Goal: Information Seeking & Learning: Learn about a topic

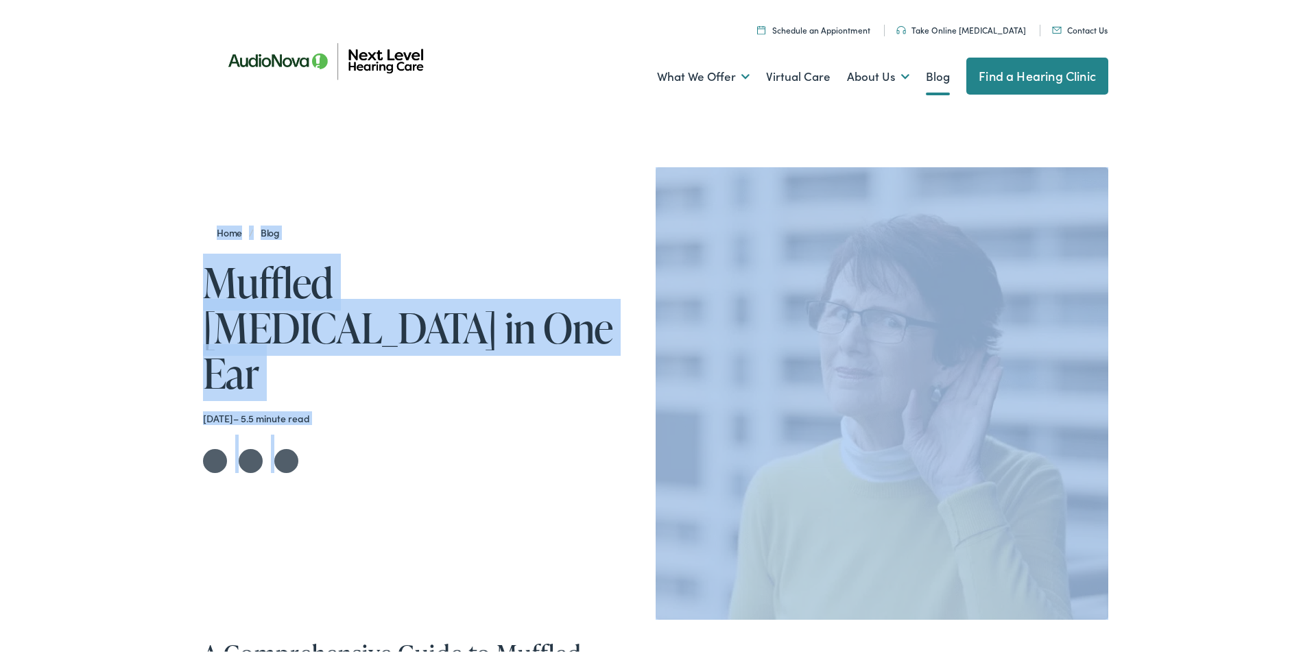
drag, startPoint x: 1300, startPoint y: 44, endPoint x: 1305, endPoint y: 123, distance: 79.7
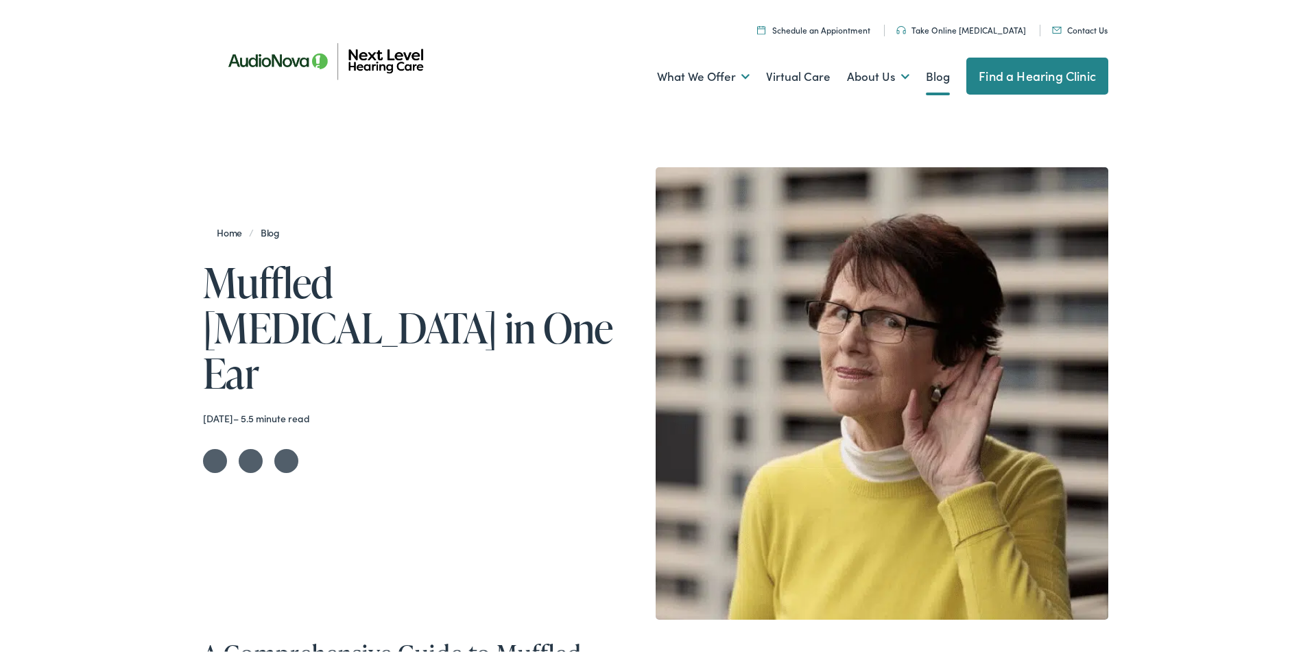
click at [499, 19] on ul "Schedule an Appiontment Take Online [MEDICAL_DATA] Contact Us Find a Hearing Cl…" at bounding box center [660, 25] width 915 height 19
